Goal: Task Accomplishment & Management: Manage account settings

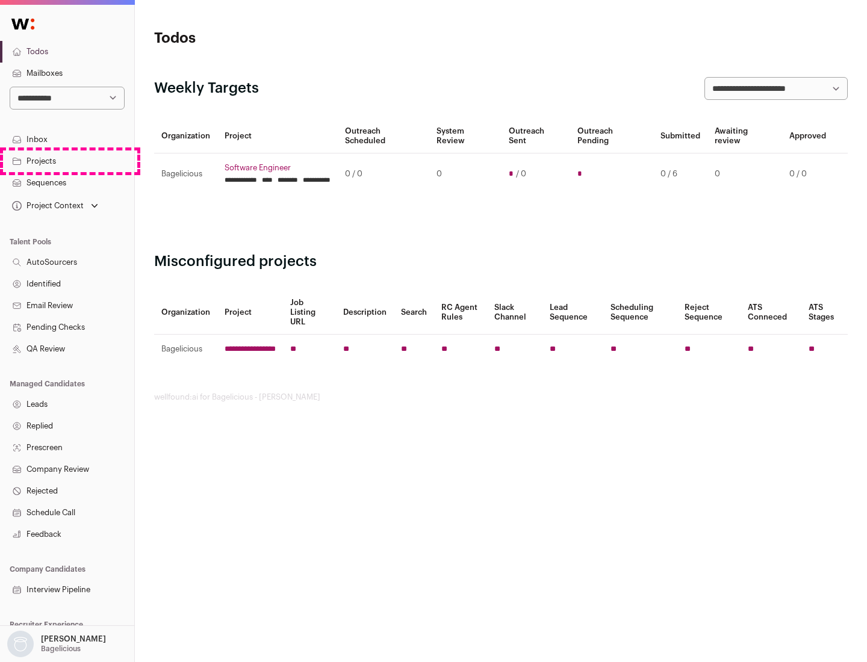
click at [67, 161] on link "Projects" at bounding box center [67, 161] width 134 height 22
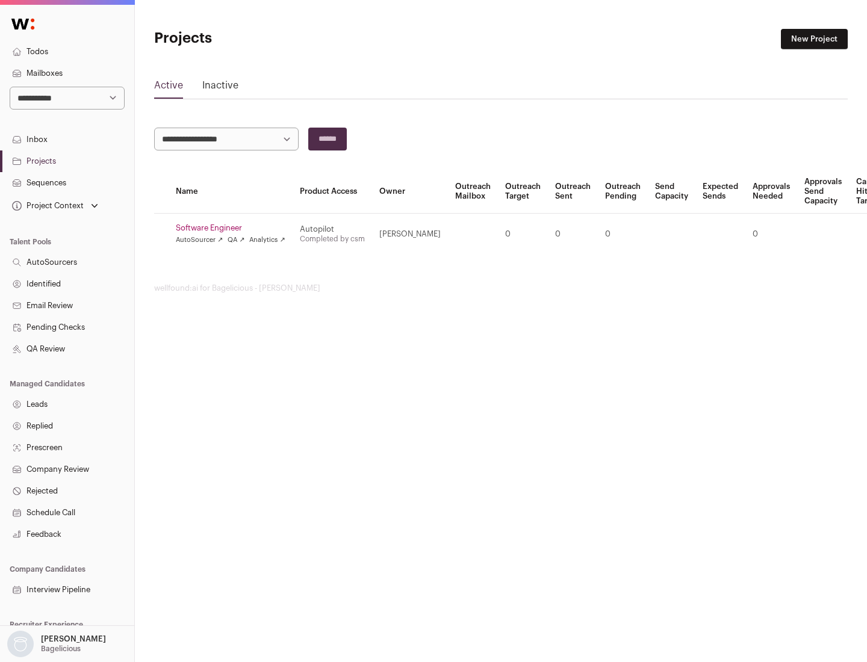
click at [234, 228] on link "Software Engineer" at bounding box center [231, 228] width 110 height 10
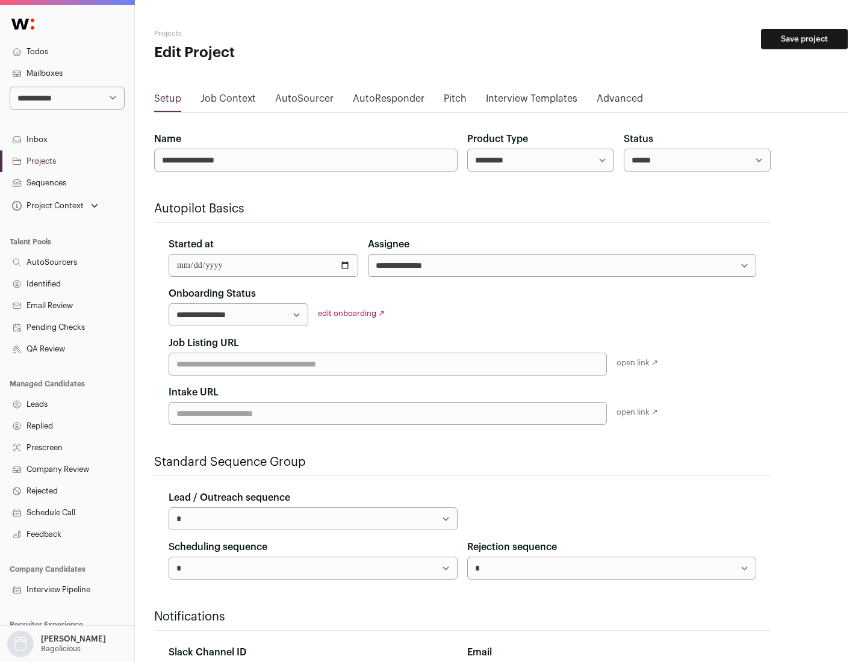
click at [804, 39] on button "Save project" at bounding box center [804, 39] width 87 height 20
